Goal: Information Seeking & Learning: Check status

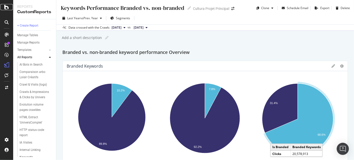
click at [9, 9] on div at bounding box center [7, 7] width 12 height 6
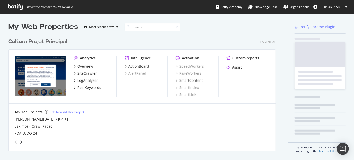
scroll to position [116, 268]
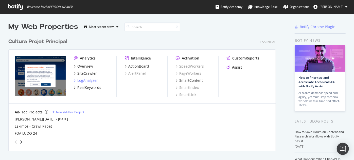
click at [89, 79] on div "LogAnalyzer" at bounding box center [87, 80] width 21 height 5
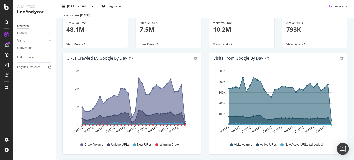
scroll to position [8, 0]
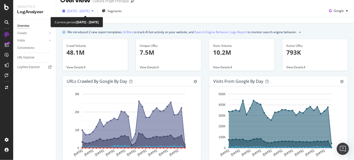
click at [86, 12] on span "[DATE] - [DATE]" at bounding box center [78, 11] width 22 height 4
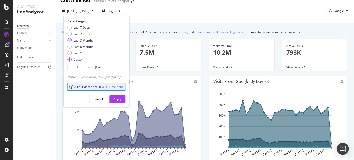
click at [88, 40] on div "Last 3 Months" at bounding box center [83, 40] width 20 height 4
type input "[DATE]"
click at [121, 97] on div "Apply" at bounding box center [117, 99] width 8 height 4
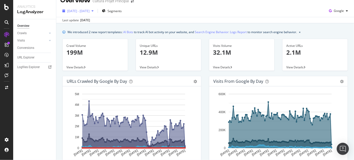
click at [87, 11] on span "[DATE] - [DATE]" at bounding box center [78, 11] width 22 height 4
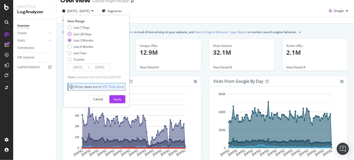
click at [86, 35] on div "Last 28 Days" at bounding box center [82, 34] width 18 height 4
type input "[DATE]"
click at [121, 99] on div "Apply" at bounding box center [117, 99] width 8 height 4
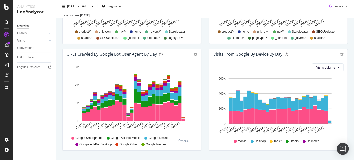
scroll to position [262, 0]
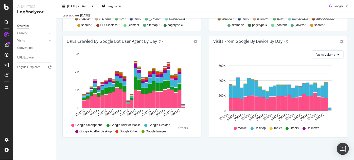
click at [195, 142] on div "URLs Crawled by Google bot User Agent By Day Timeline (by Value) Timeline (by P…" at bounding box center [132, 89] width 146 height 107
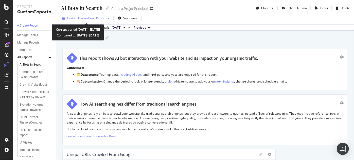
click at [101, 18] on span "vs Prev. Period" at bounding box center [95, 18] width 20 height 4
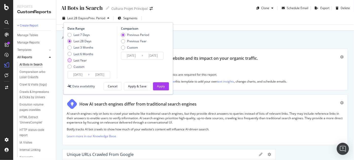
click at [85, 61] on div "Last Year" at bounding box center [79, 60] width 13 height 4
type input "[DATE]"
click at [158, 89] on div "Apply" at bounding box center [161, 87] width 8 height 8
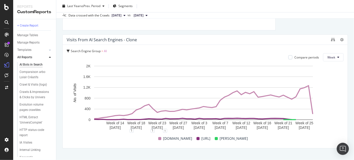
scroll to position [1622, 0]
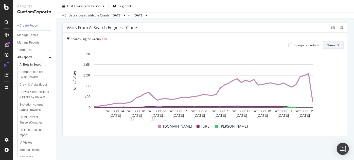
click at [329, 47] on span "Week" at bounding box center [331, 45] width 8 height 4
click at [329, 76] on span "Month" at bounding box center [328, 74] width 9 height 5
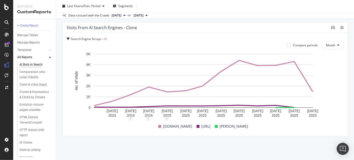
scroll to position [1621, 0]
